Goal: Task Accomplishment & Management: Manage account settings

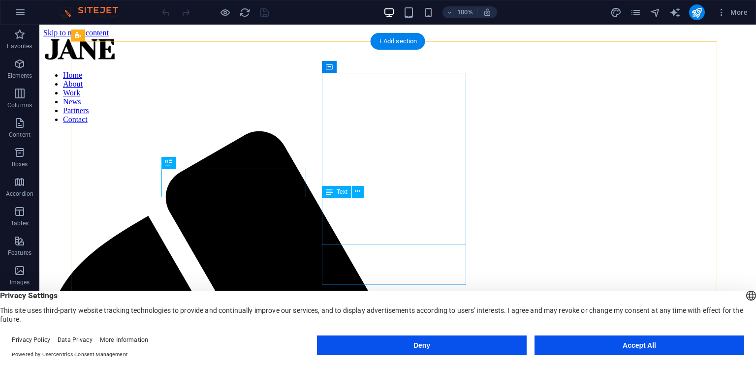
scroll to position [351, 0]
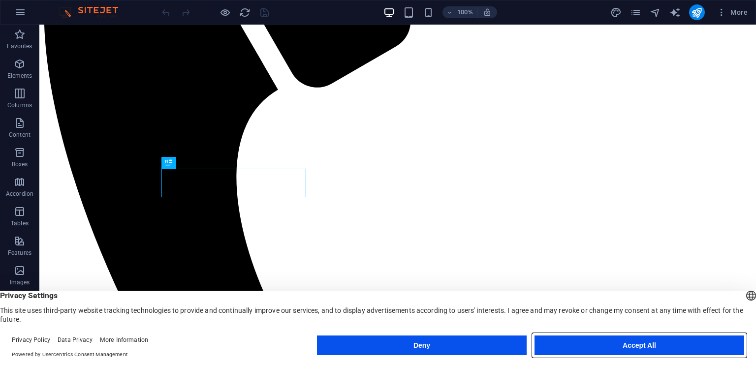
click at [620, 348] on button "Accept All" at bounding box center [640, 346] width 210 height 20
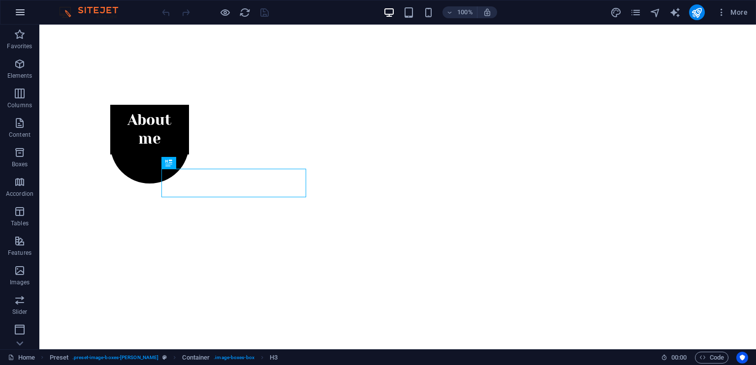
click at [18, 13] on icon "button" at bounding box center [20, 12] width 12 height 12
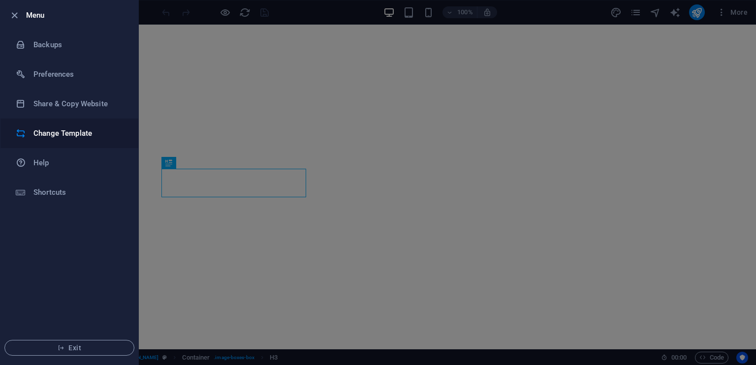
click at [58, 135] on h6 "Change Template" at bounding box center [78, 133] width 91 height 12
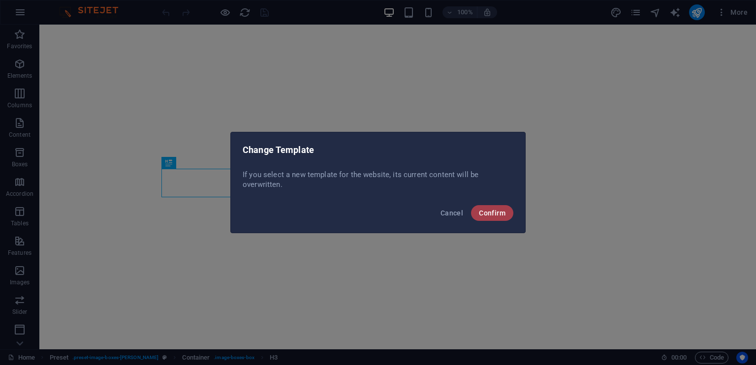
click at [499, 215] on span "Confirm" at bounding box center [492, 213] width 27 height 8
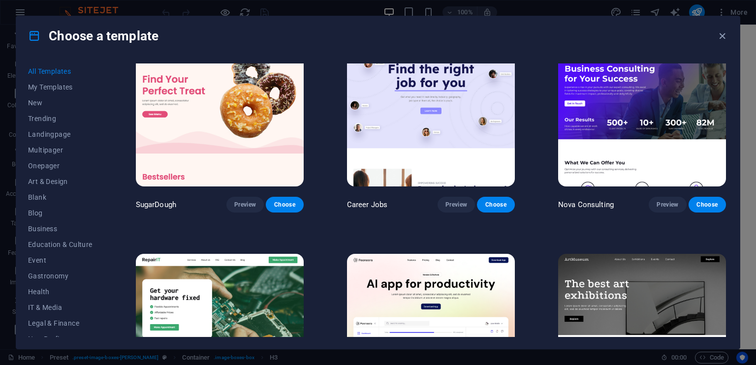
scroll to position [148, 0]
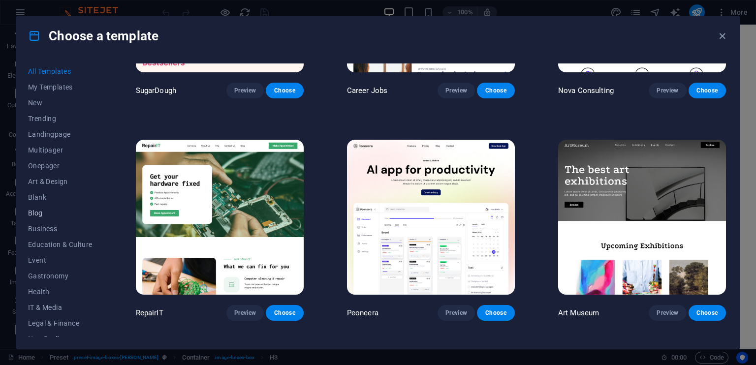
click at [39, 217] on span "Blog" at bounding box center [60, 213] width 64 height 8
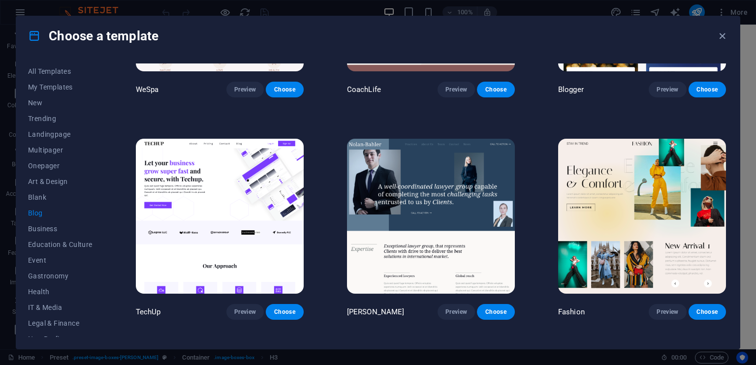
scroll to position [840, 0]
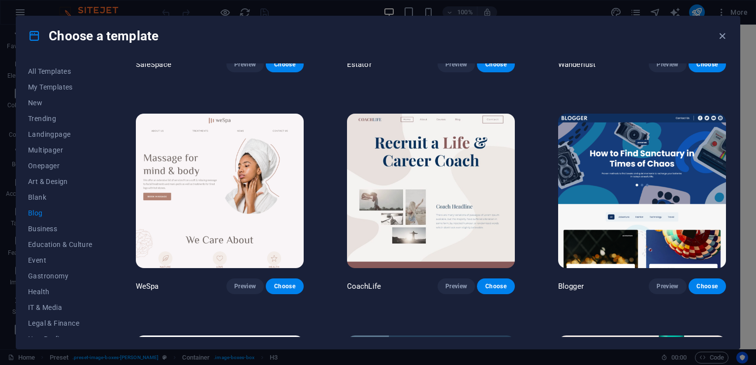
click at [673, 177] on img at bounding box center [642, 191] width 168 height 155
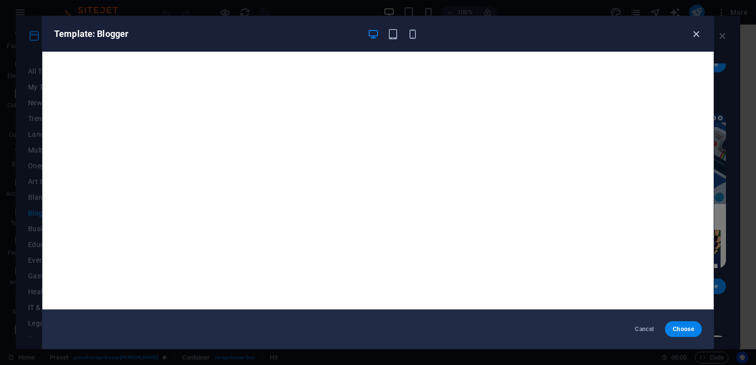
click at [695, 33] on icon "button" at bounding box center [696, 34] width 11 height 11
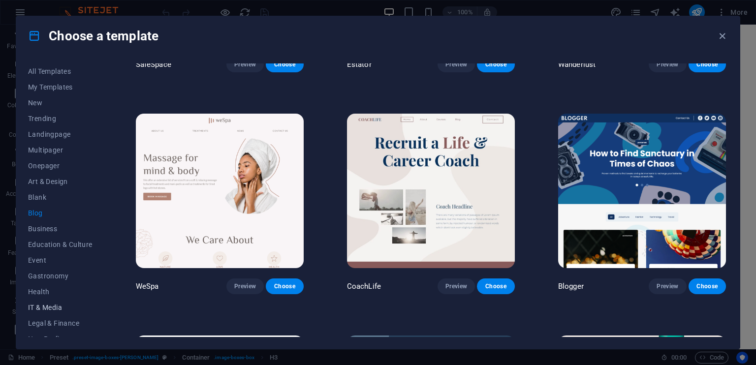
click at [43, 305] on span "IT & Media" at bounding box center [60, 308] width 64 height 8
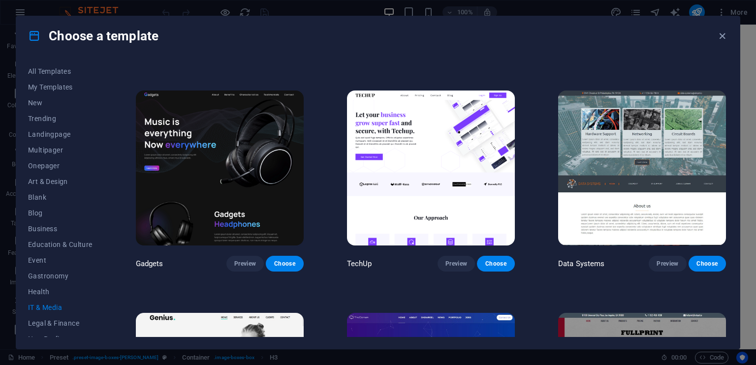
scroll to position [246, 0]
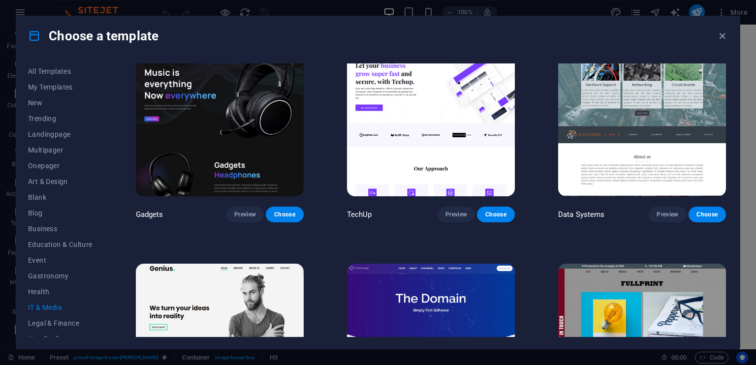
click at [246, 124] on img at bounding box center [220, 118] width 168 height 155
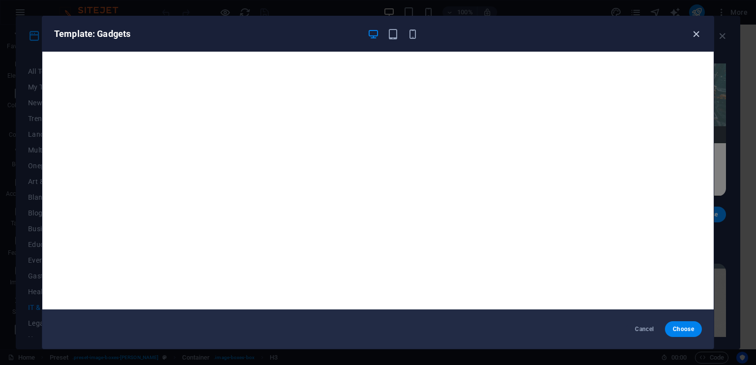
click at [697, 35] on icon "button" at bounding box center [696, 34] width 11 height 11
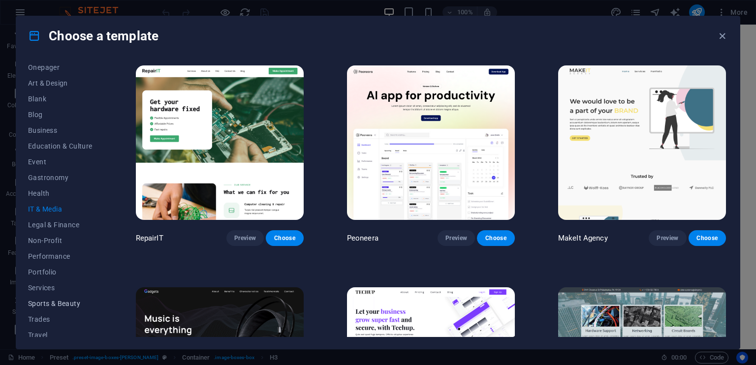
scroll to position [120, 0]
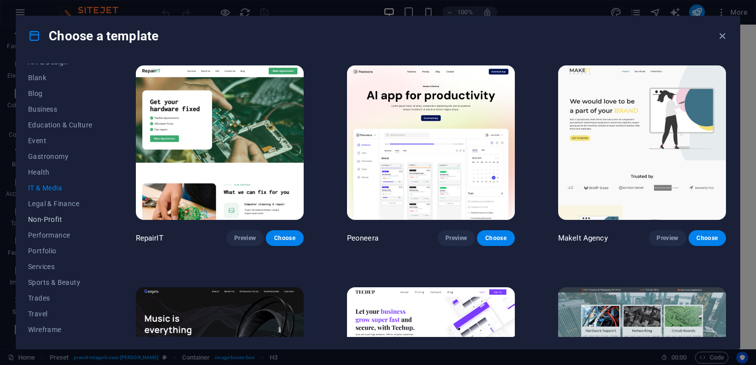
click at [52, 218] on span "Non-Profit" at bounding box center [60, 220] width 64 height 8
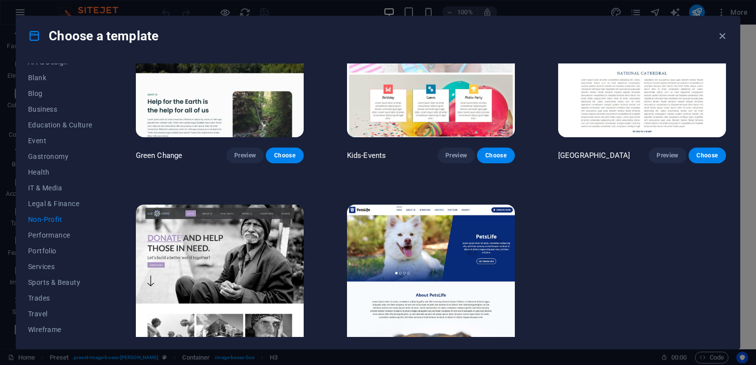
scroll to position [128, 0]
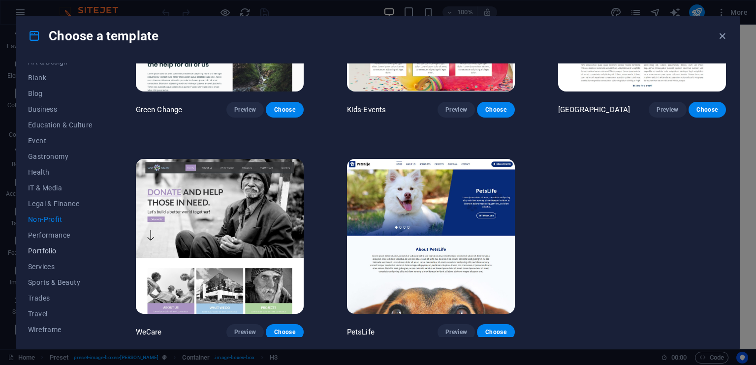
click at [45, 247] on span "Portfolio" at bounding box center [60, 251] width 64 height 8
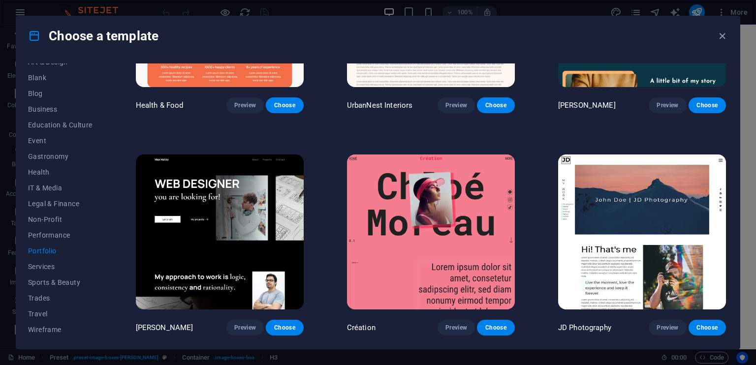
scroll to position [148, 0]
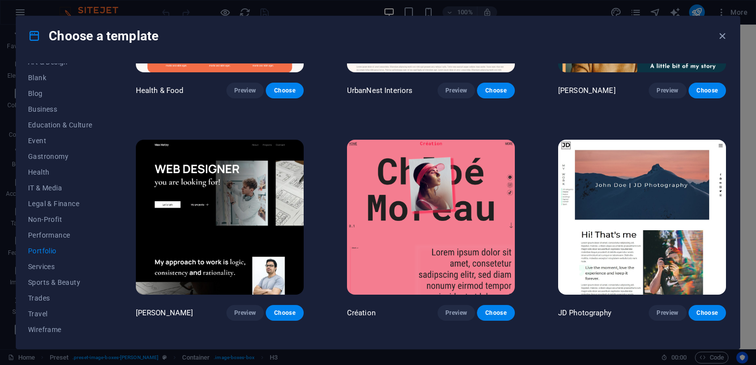
click at [671, 188] on img at bounding box center [642, 217] width 168 height 155
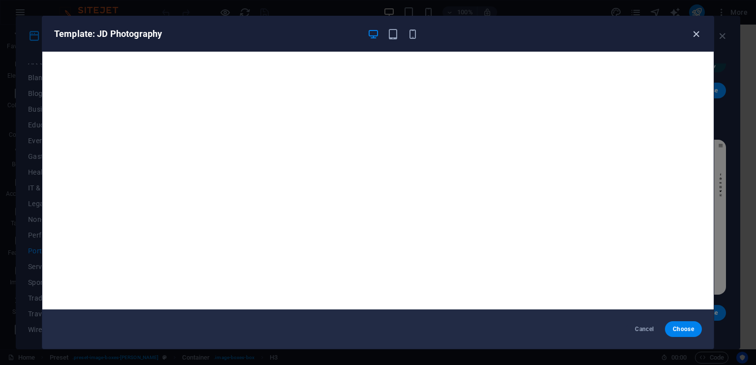
click at [697, 35] on icon "button" at bounding box center [696, 34] width 11 height 11
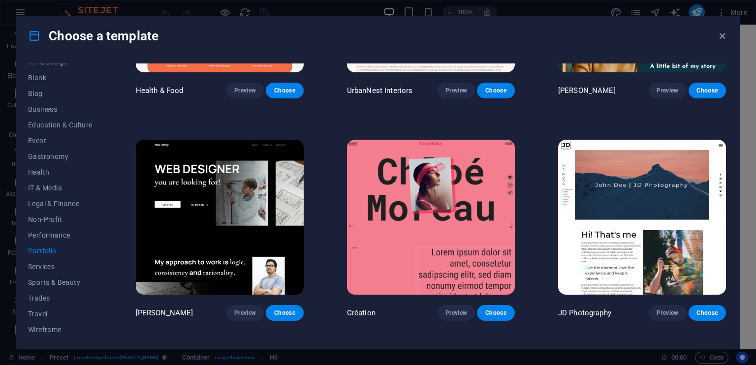
click at [246, 202] on img at bounding box center [220, 217] width 168 height 155
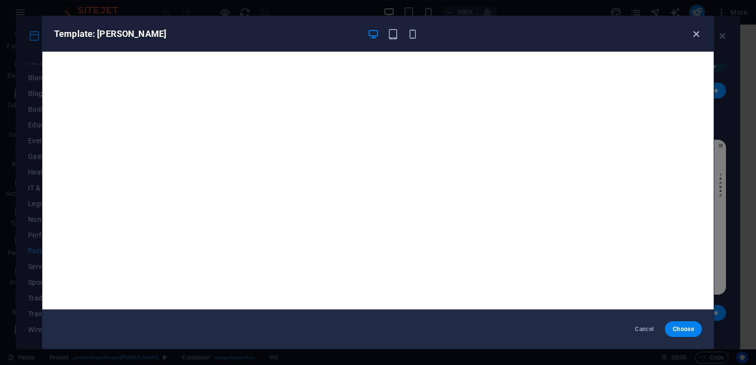
click at [697, 32] on icon "button" at bounding box center [696, 34] width 11 height 11
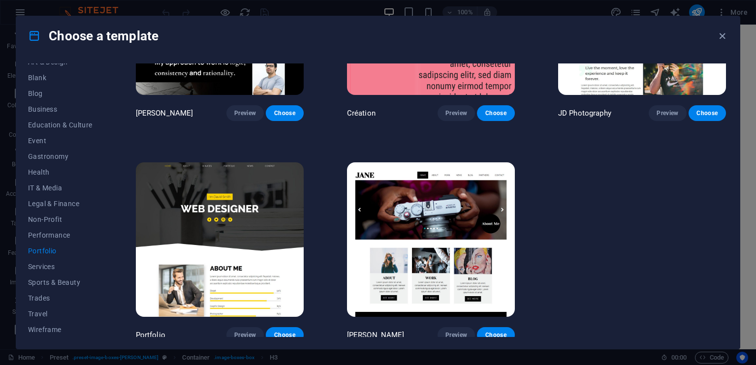
scroll to position [350, 0]
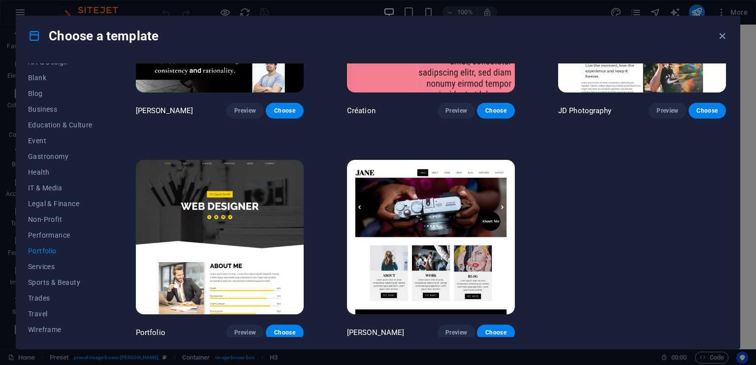
click at [442, 204] on img at bounding box center [431, 237] width 168 height 155
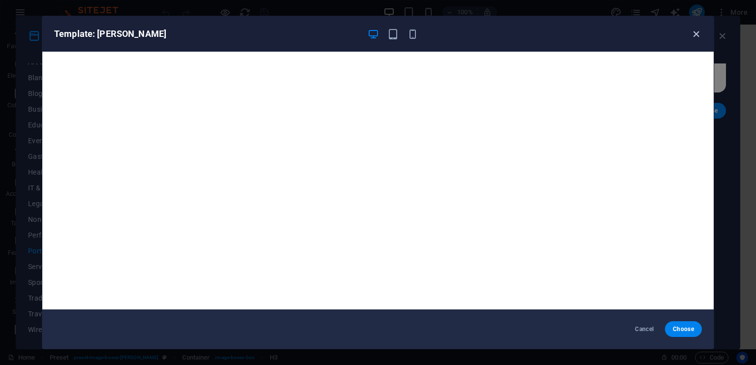
click at [696, 35] on icon "button" at bounding box center [696, 34] width 11 height 11
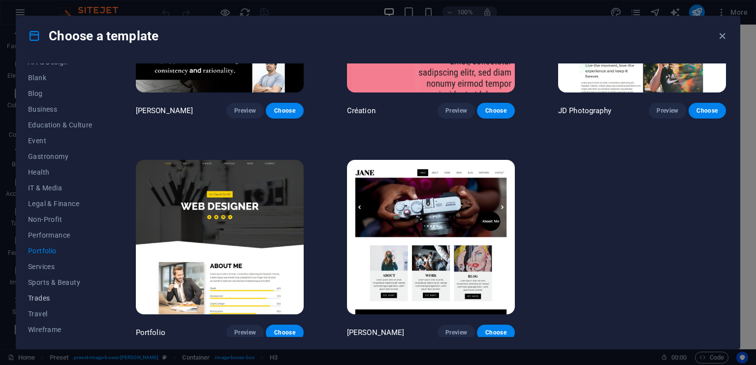
click at [43, 299] on span "Trades" at bounding box center [60, 298] width 64 height 8
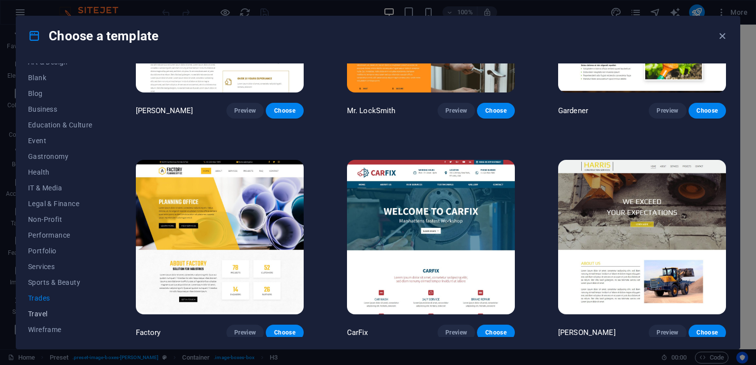
click at [43, 316] on span "Travel" at bounding box center [60, 314] width 64 height 8
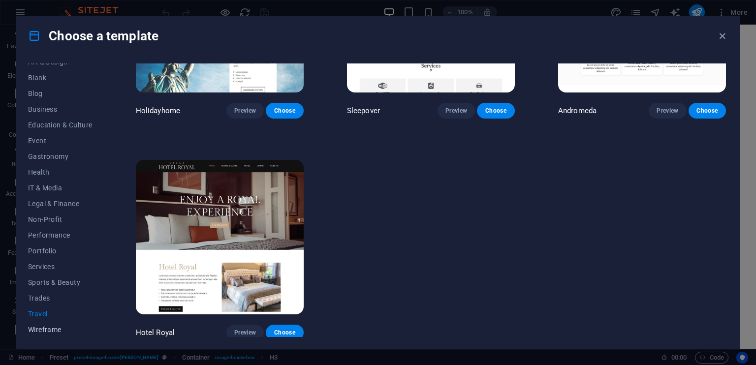
click at [45, 328] on span "Wireframe" at bounding box center [60, 330] width 64 height 8
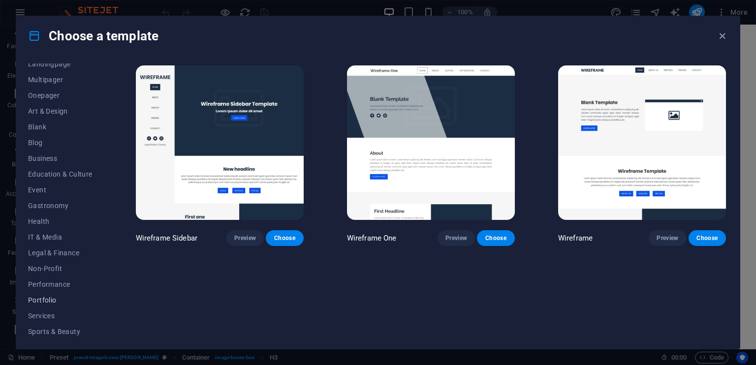
scroll to position [0, 0]
click at [727, 35] on icon "button" at bounding box center [722, 36] width 11 height 11
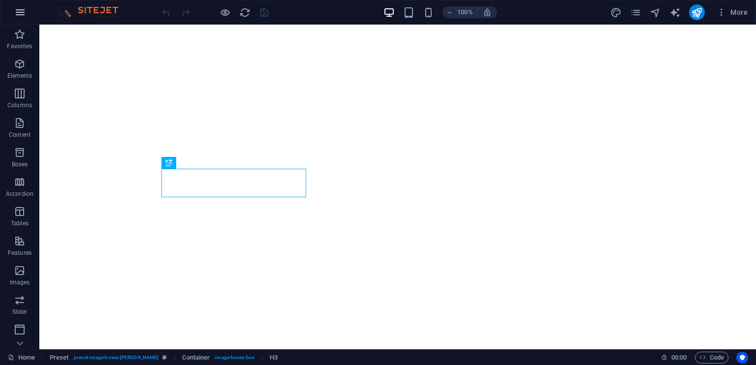
click at [18, 9] on icon "button" at bounding box center [20, 12] width 12 height 12
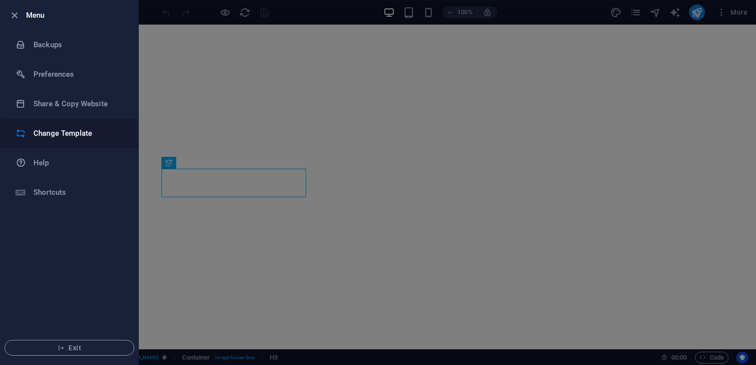
click at [51, 139] on h6 "Change Template" at bounding box center [78, 133] width 91 height 12
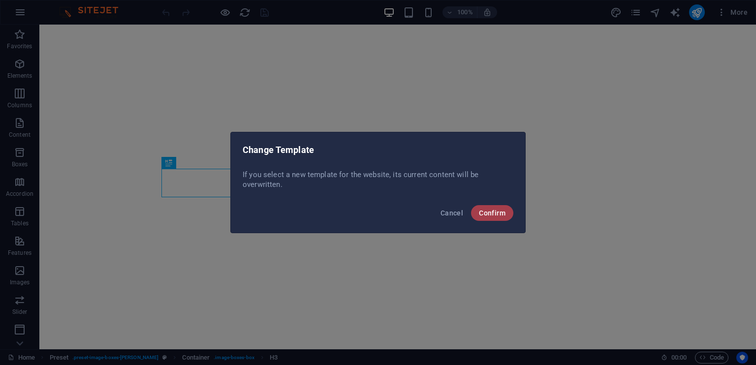
click at [494, 209] on span "Confirm" at bounding box center [492, 213] width 27 height 8
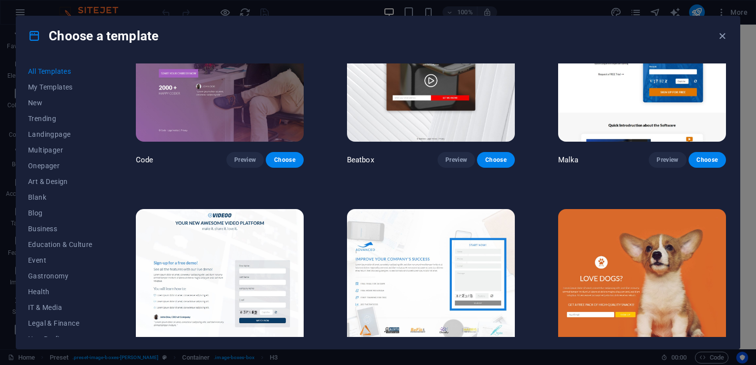
scroll to position [10534, 0]
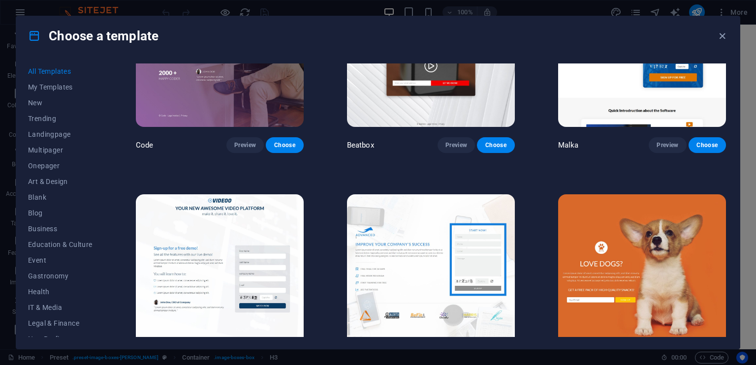
click at [193, 222] on img at bounding box center [220, 271] width 168 height 155
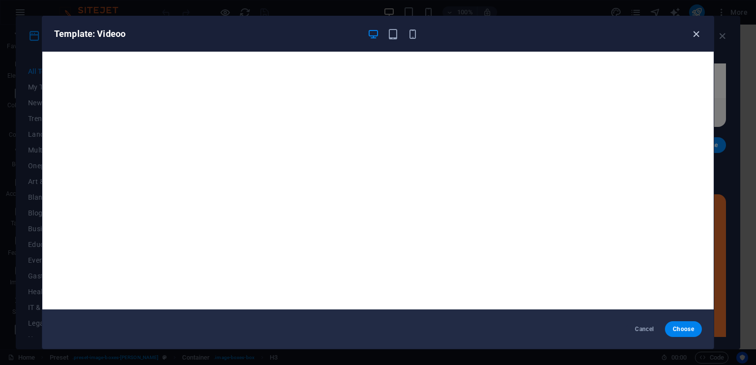
click at [696, 30] on icon "button" at bounding box center [696, 34] width 11 height 11
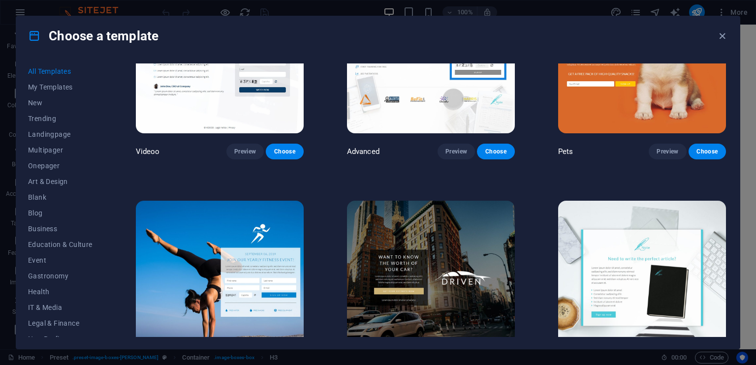
scroll to position [10780, 0]
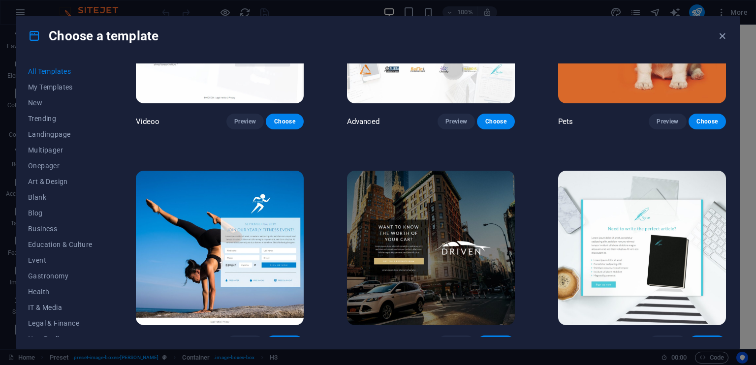
click at [454, 191] on img at bounding box center [431, 248] width 168 height 155
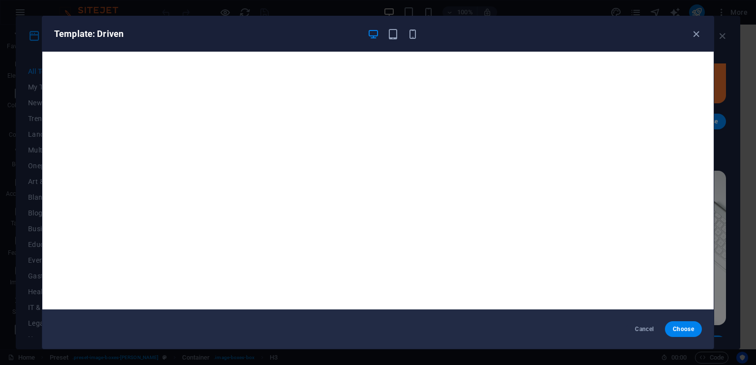
scroll to position [2, 0]
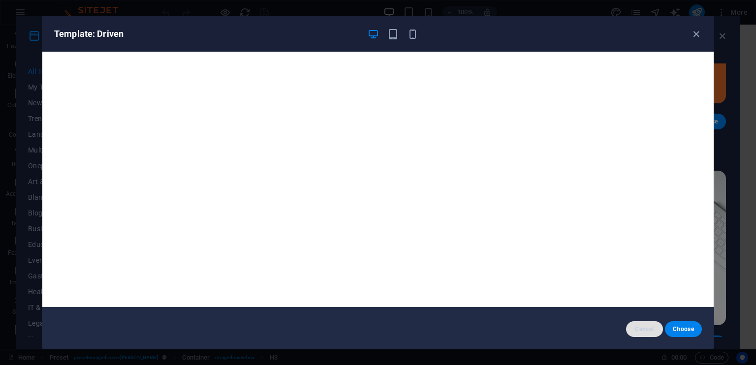
click at [636, 328] on span "Cancel" at bounding box center [644, 329] width 21 height 8
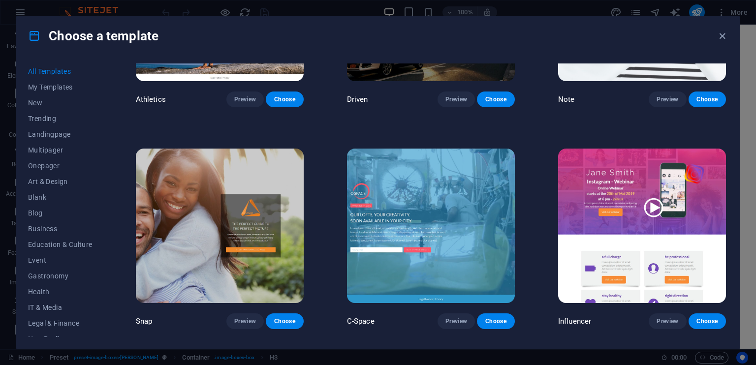
scroll to position [11026, 0]
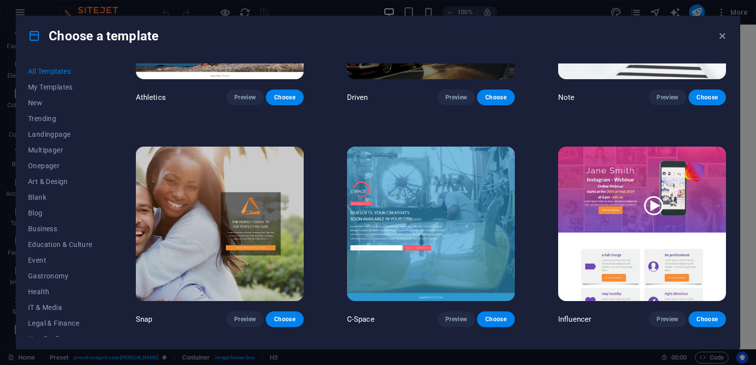
click at [610, 147] on img at bounding box center [642, 224] width 168 height 155
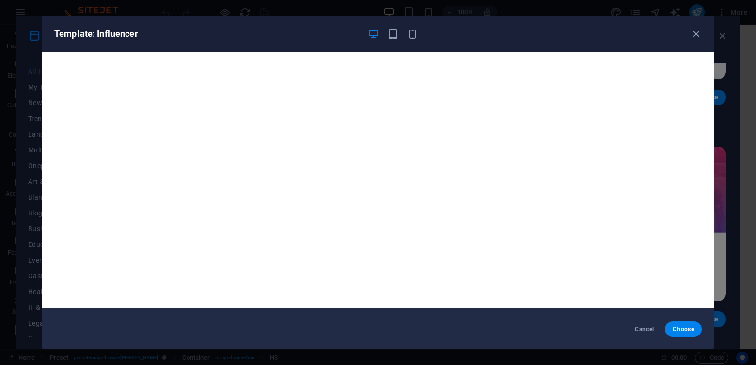
scroll to position [0, 0]
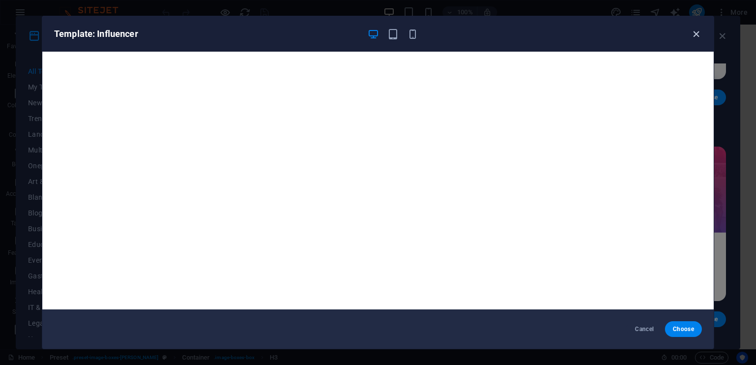
click at [695, 33] on icon "button" at bounding box center [696, 34] width 11 height 11
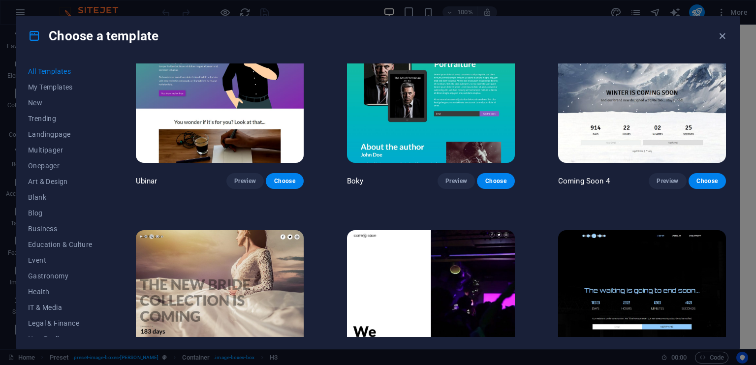
scroll to position [11912, 0]
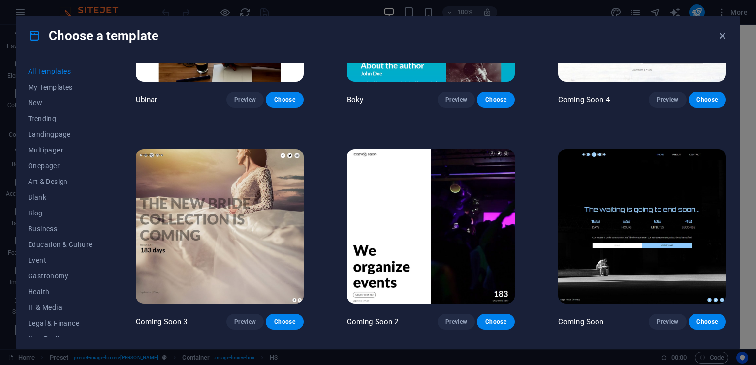
click at [433, 206] on img at bounding box center [431, 226] width 168 height 155
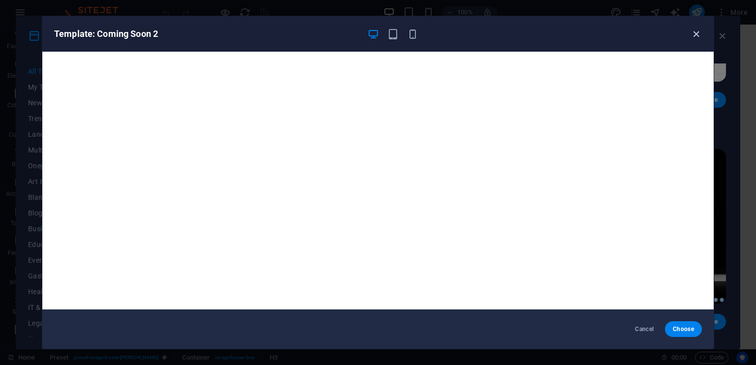
click at [699, 34] on icon "button" at bounding box center [696, 34] width 11 height 11
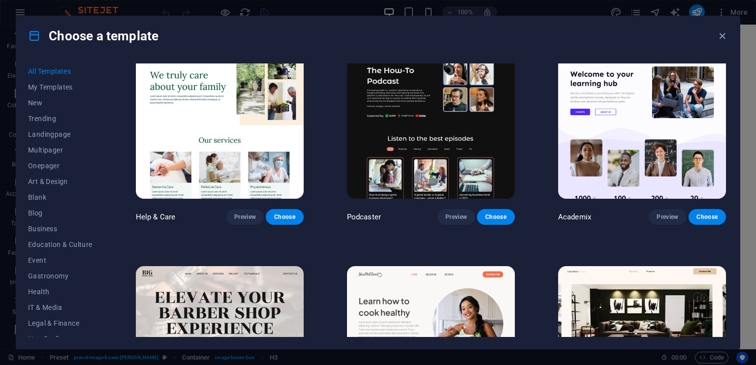
scroll to position [0, 0]
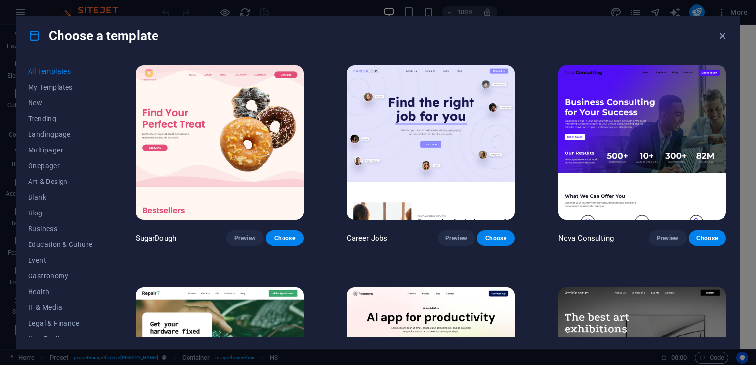
click at [746, 19] on div "Choose a template All Templates My Templates New Trending Landingpage Multipage…" at bounding box center [378, 182] width 756 height 365
click at [723, 36] on icon "button" at bounding box center [722, 36] width 11 height 11
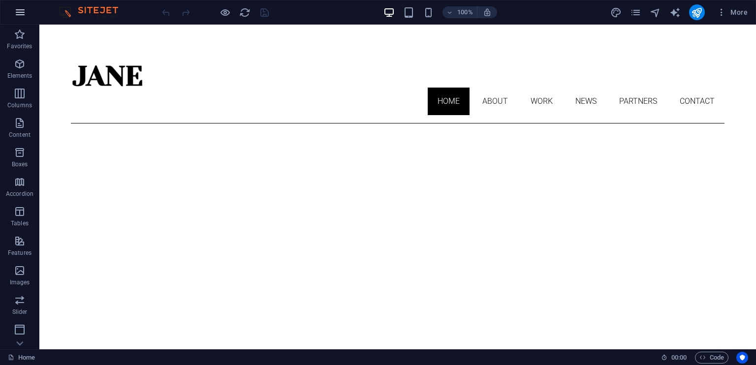
click at [22, 14] on icon "button" at bounding box center [20, 12] width 12 height 12
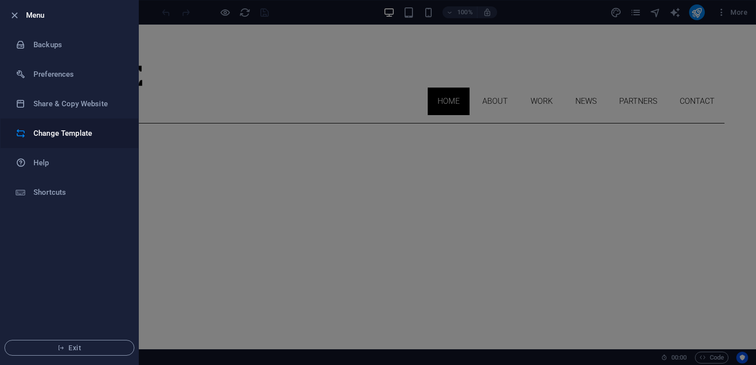
click at [69, 128] on h6 "Change Template" at bounding box center [78, 133] width 91 height 12
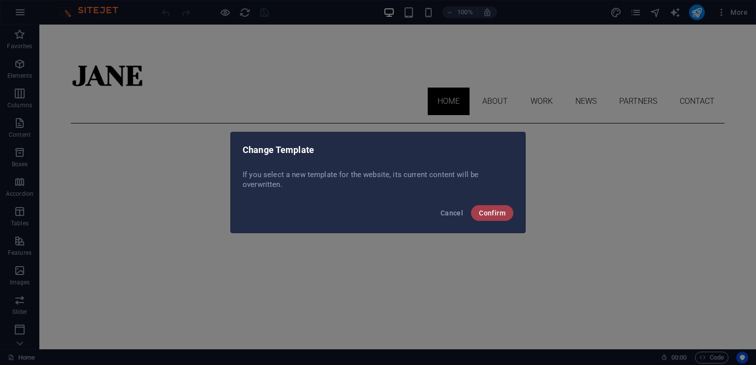
click at [484, 210] on span "Confirm" at bounding box center [492, 213] width 27 height 8
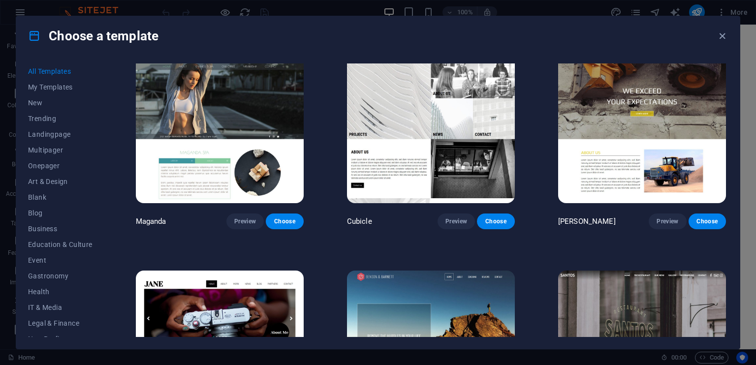
scroll to position [9894, 0]
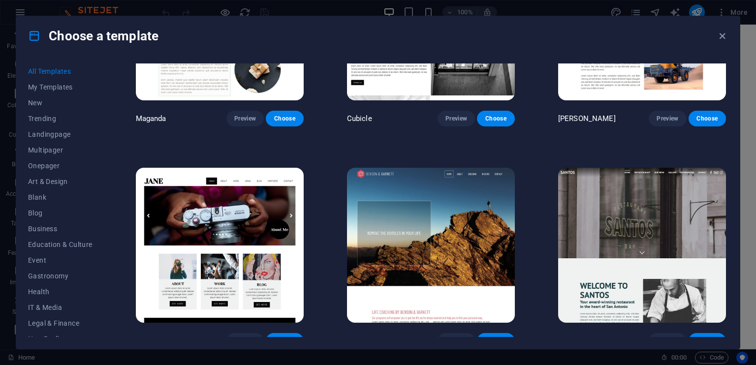
click at [433, 198] on img at bounding box center [431, 245] width 168 height 155
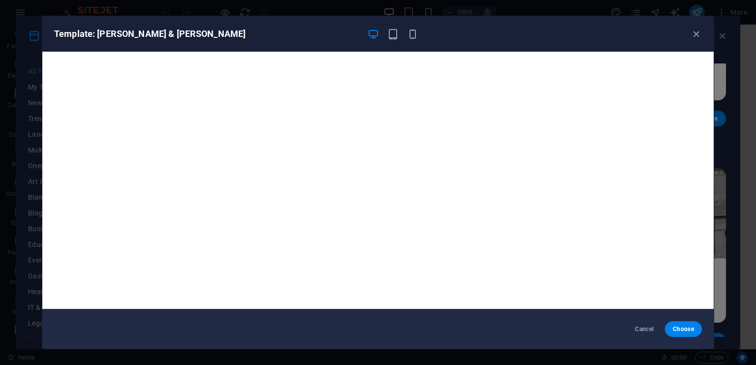
scroll to position [0, 0]
click at [695, 31] on icon "button" at bounding box center [696, 34] width 11 height 11
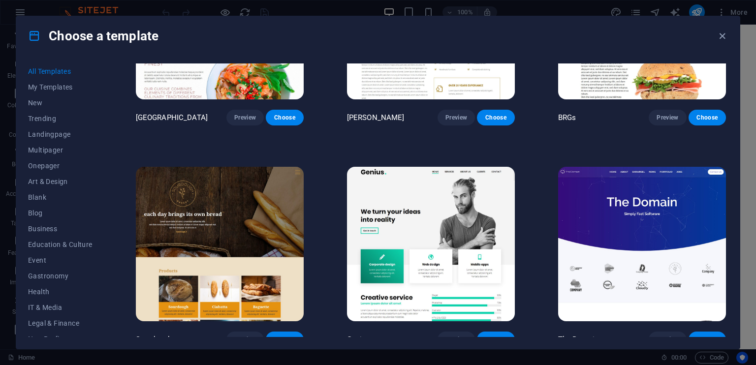
scroll to position [5231, 0]
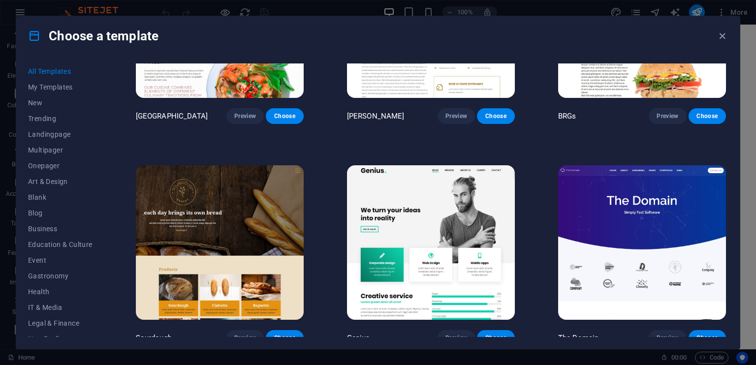
click at [614, 197] on img at bounding box center [642, 242] width 168 height 155
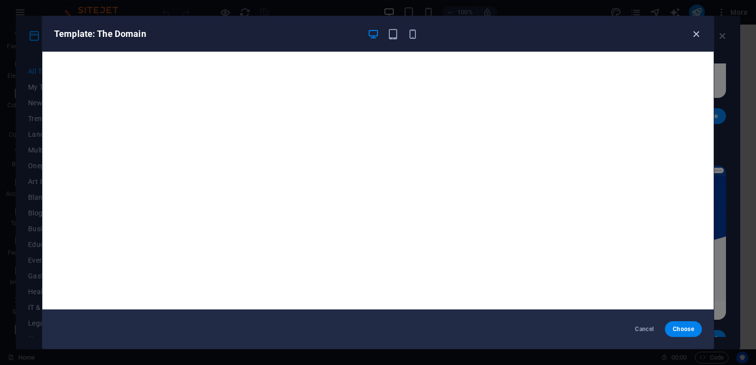
click at [695, 34] on icon "button" at bounding box center [696, 34] width 11 height 11
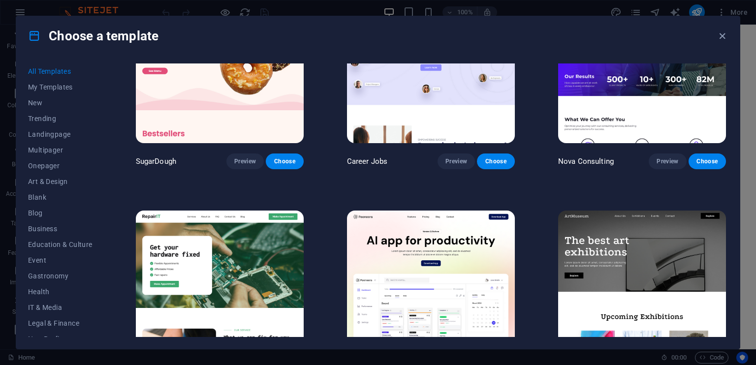
scroll to position [0, 0]
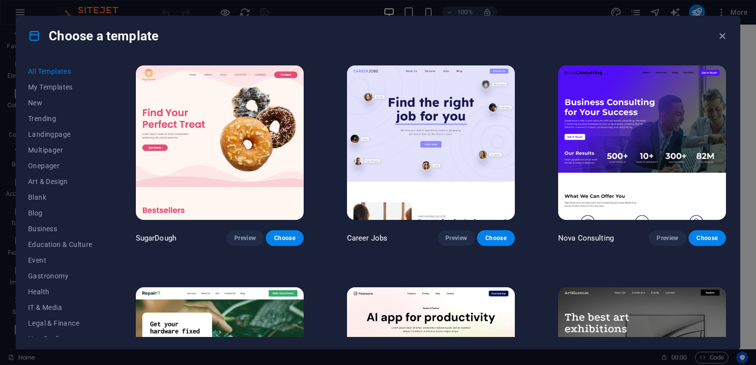
click at [216, 135] on img at bounding box center [220, 142] width 168 height 155
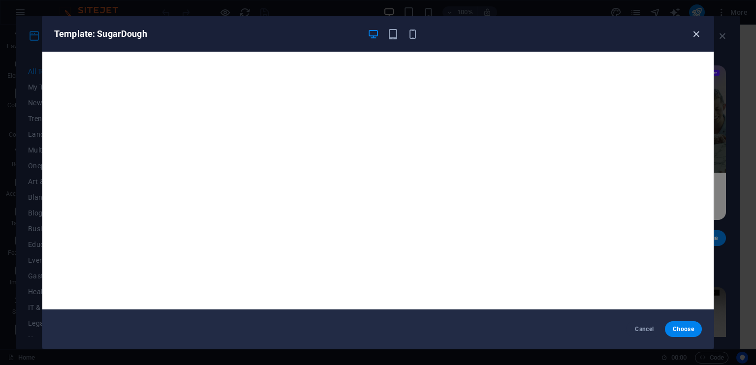
click at [694, 35] on icon "button" at bounding box center [696, 34] width 11 height 11
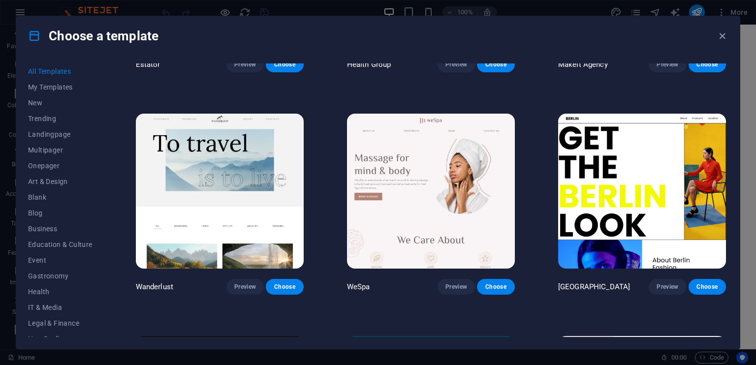
scroll to position [2412, 0]
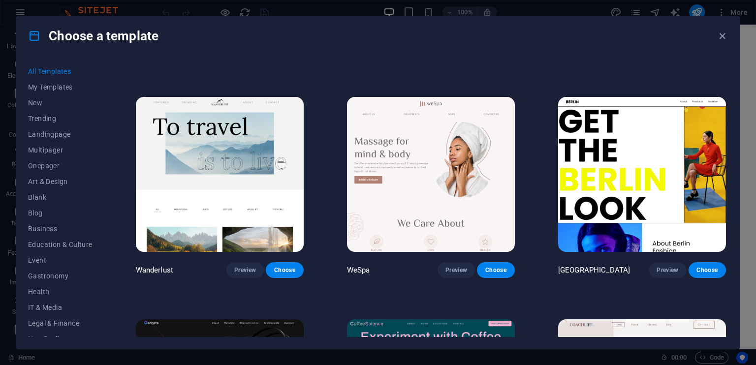
click at [428, 146] on img at bounding box center [431, 174] width 168 height 155
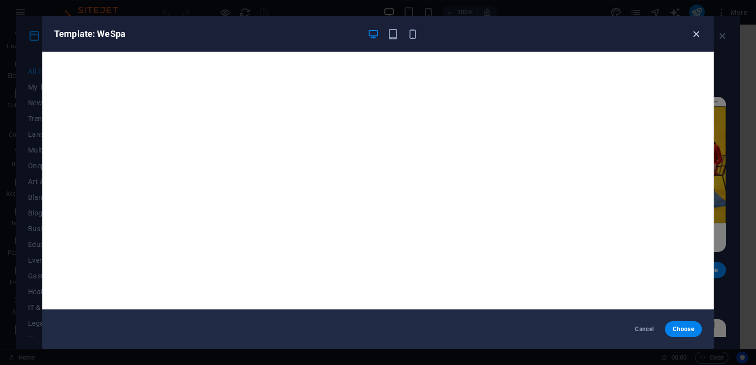
click at [695, 33] on icon "button" at bounding box center [696, 34] width 11 height 11
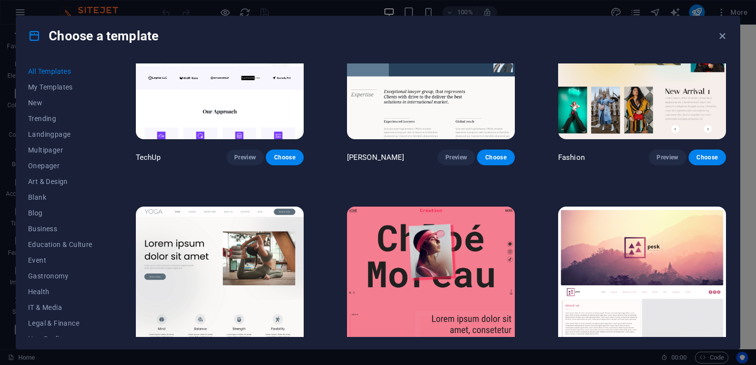
scroll to position [3446, 0]
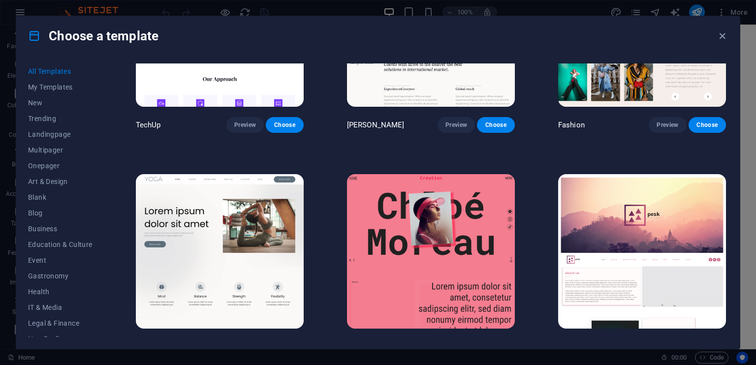
click at [455, 243] on img at bounding box center [431, 251] width 168 height 155
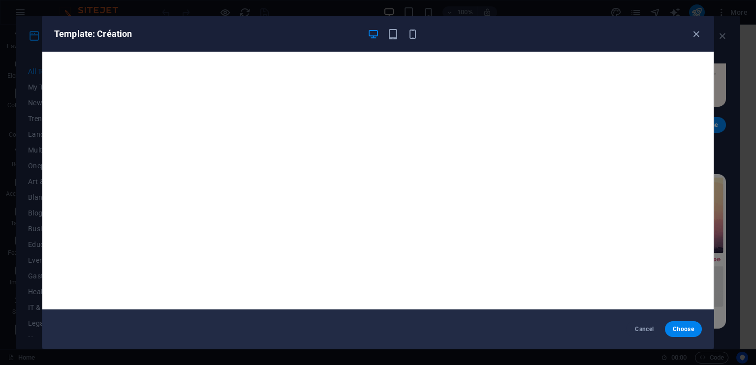
scroll to position [2, 0]
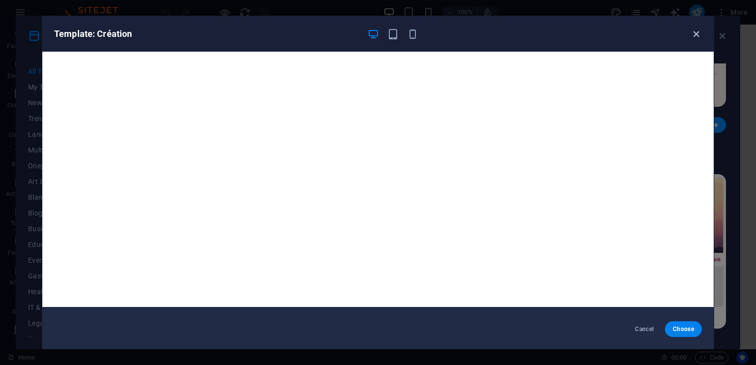
click at [696, 37] on icon "button" at bounding box center [696, 34] width 11 height 11
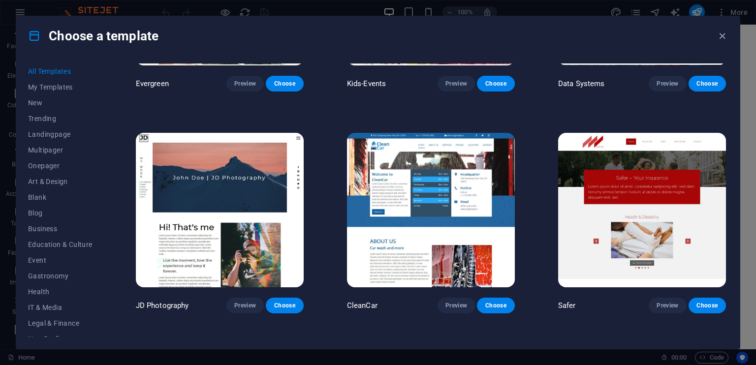
scroll to position [4184, 0]
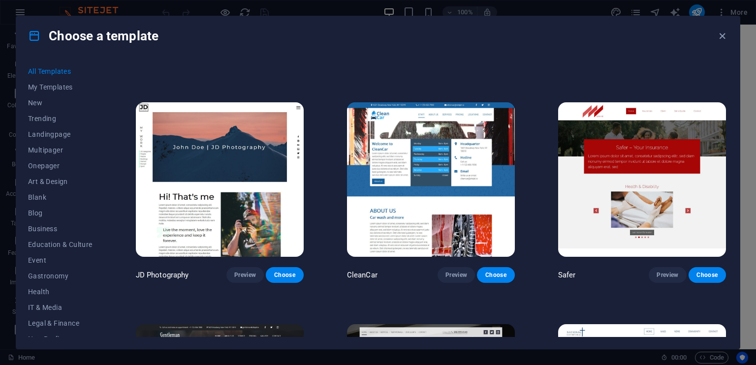
click at [439, 200] on img at bounding box center [431, 179] width 168 height 155
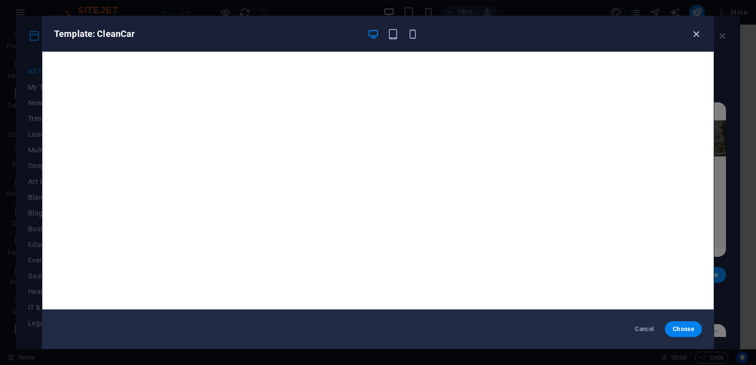
click at [696, 37] on icon "button" at bounding box center [696, 34] width 11 height 11
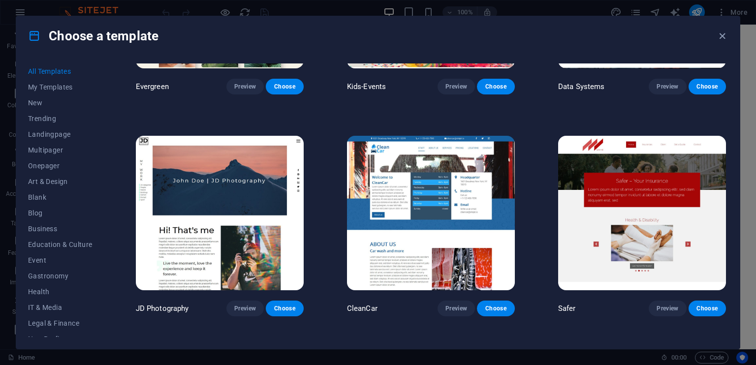
scroll to position [4135, 0]
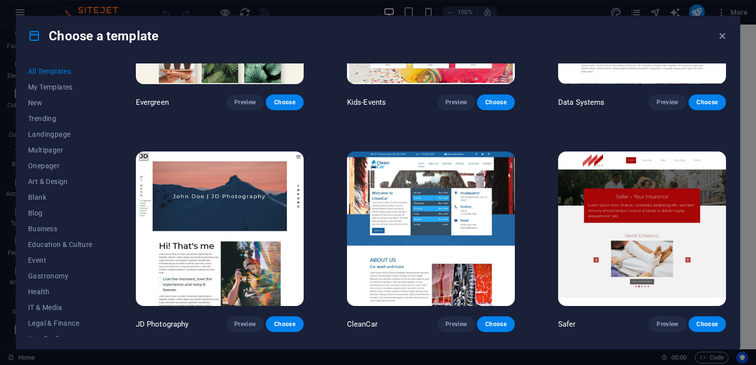
click at [250, 217] on img at bounding box center [220, 229] width 168 height 155
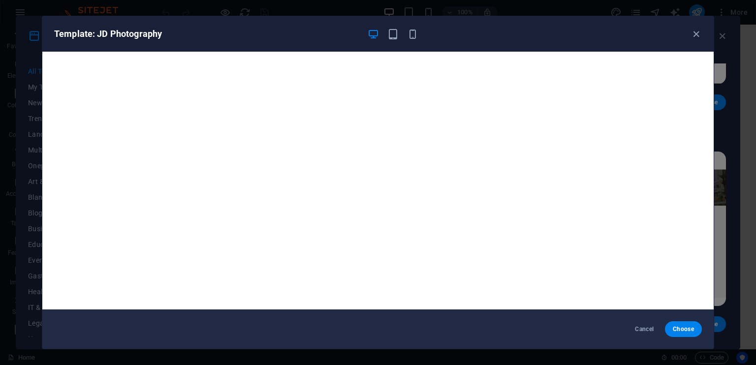
scroll to position [2, 0]
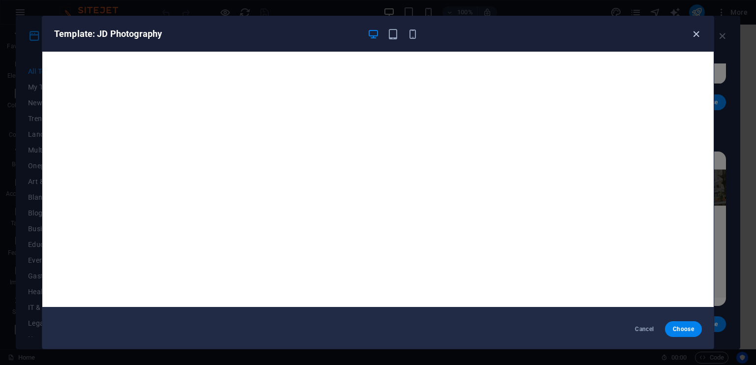
click at [699, 31] on icon "button" at bounding box center [696, 34] width 11 height 11
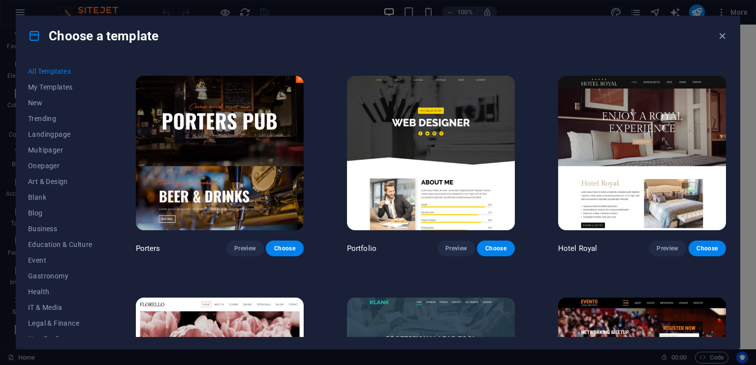
scroll to position [8220, 0]
